Goal: Information Seeking & Learning: Learn about a topic

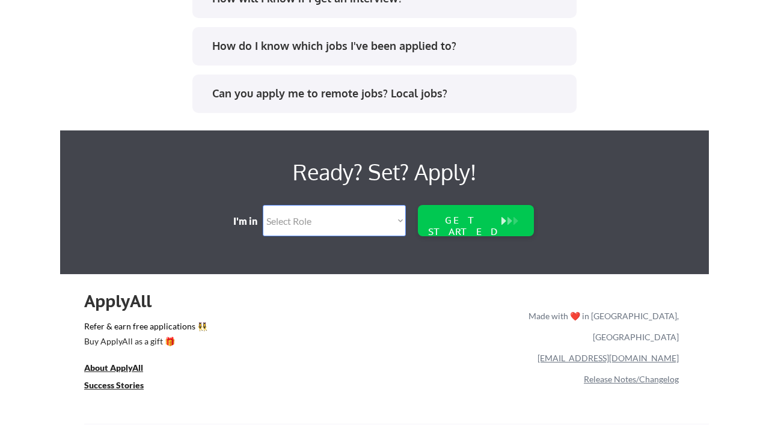
scroll to position [2487, 0]
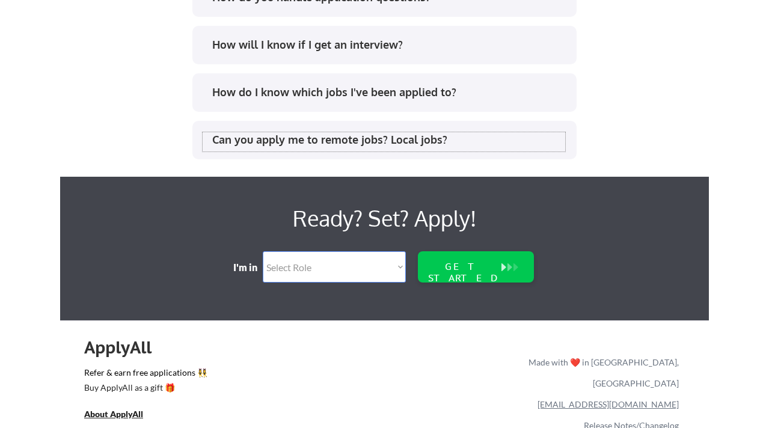
click at [311, 145] on div "Can you apply me to remote jobs? Local jobs?" at bounding box center [388, 139] width 353 height 15
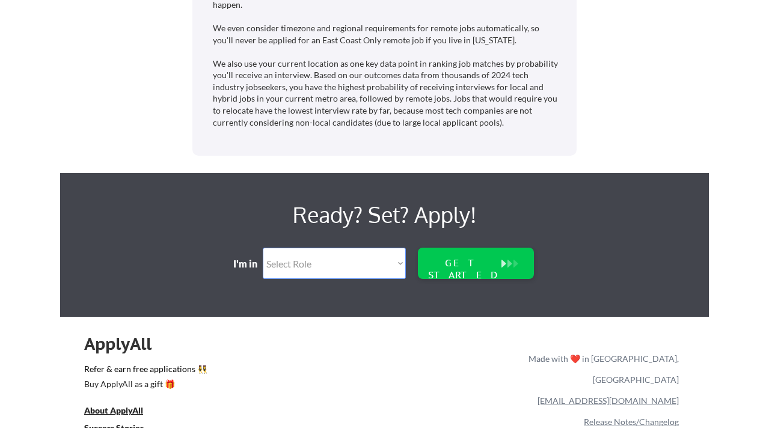
scroll to position [2759, 0]
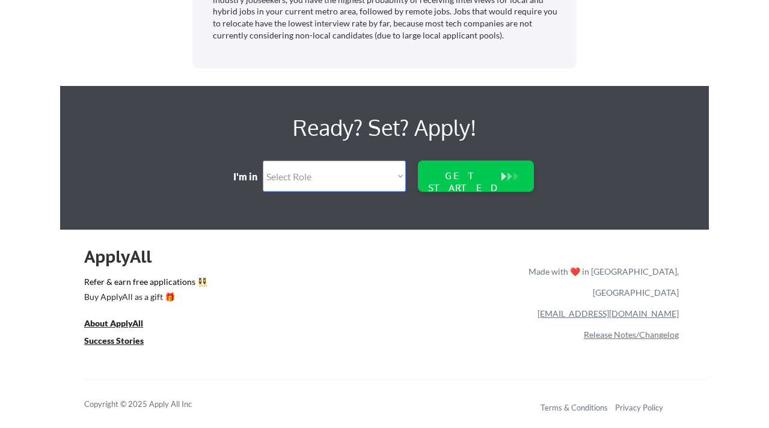
click at [316, 170] on select "Select Role Software Engineering Product Management Customer Success Sales UI/U…" at bounding box center [334, 176] width 143 height 31
select select ""data_science___analytics""
click at [263, 161] on select "Select Role Software Engineering Product Management Customer Success Sales UI/U…" at bounding box center [334, 176] width 143 height 31
select select ""data_science___analytics""
click at [458, 191] on div "GET STARTED" at bounding box center [464, 176] width 77 height 31
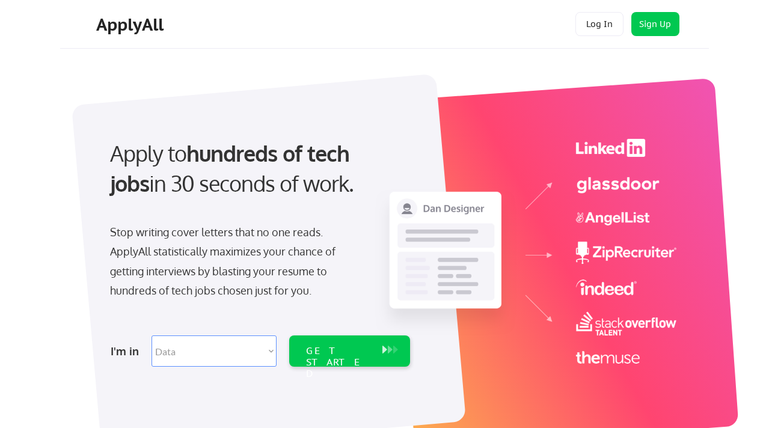
select select ""data_science___analytics""
